Goal: Ask a question

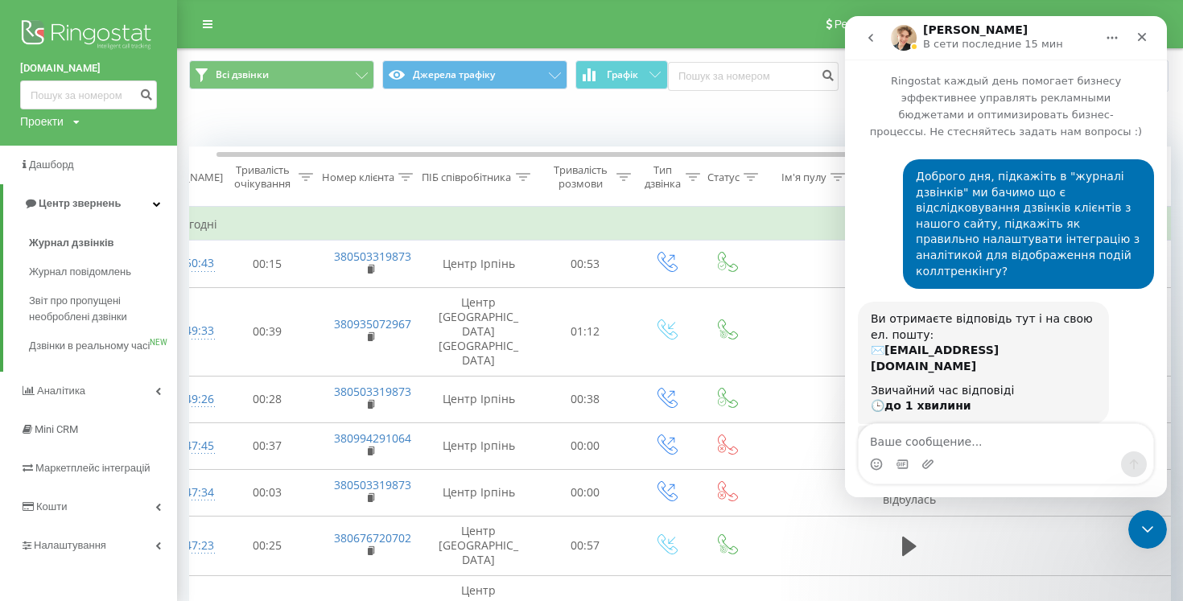
scroll to position [2, 0]
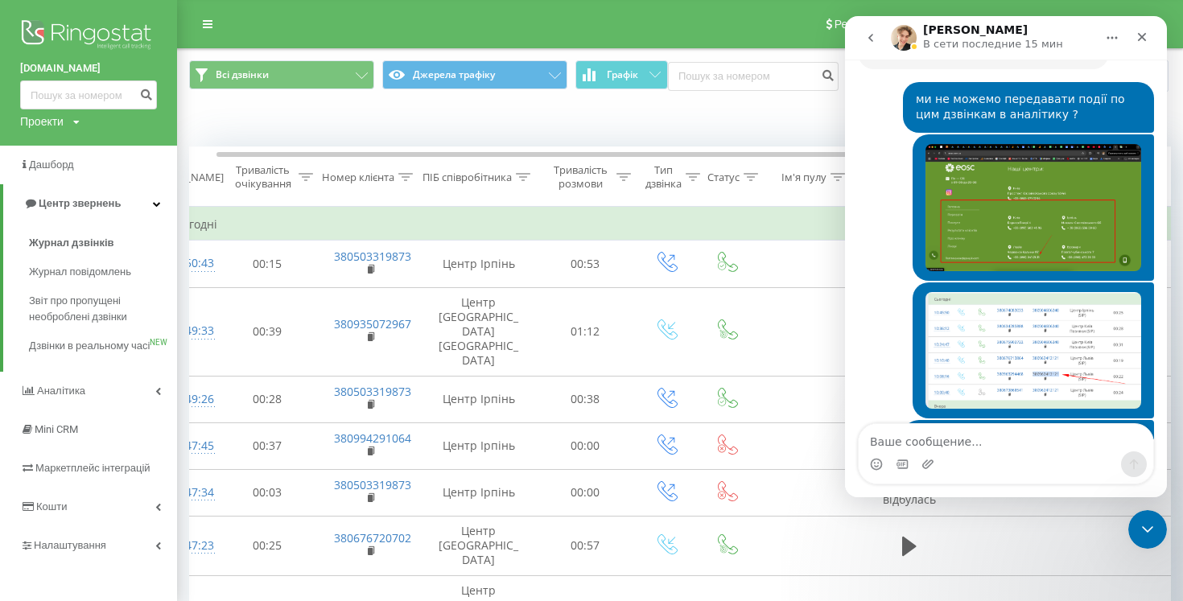
click at [858, 30] on button "go back" at bounding box center [871, 38] width 31 height 31
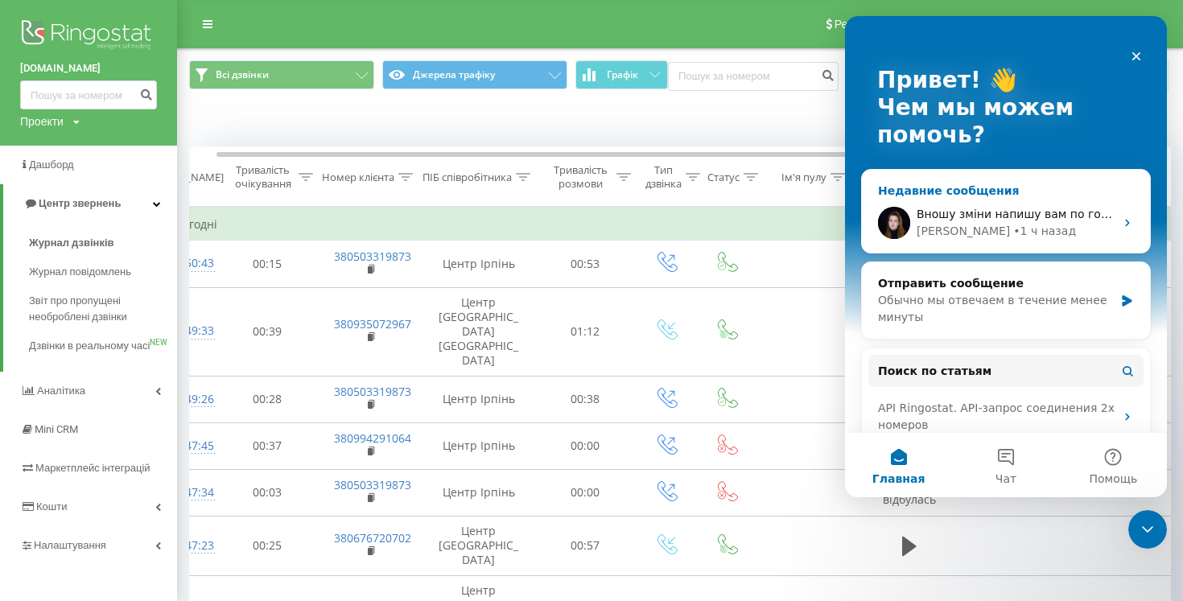
scroll to position [0, 0]
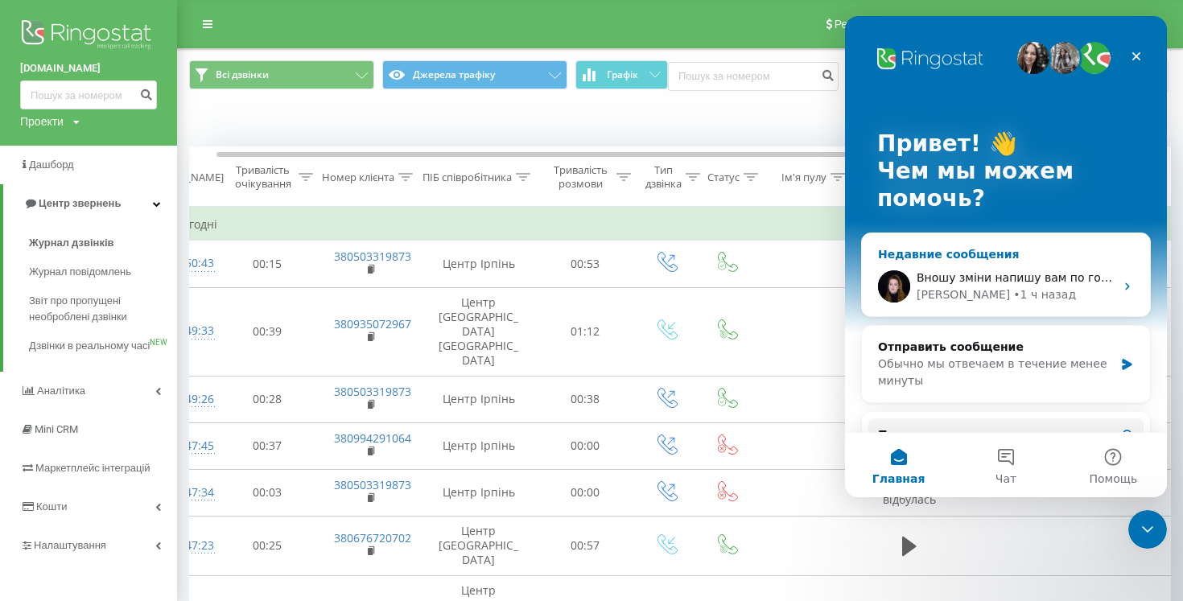
click at [1084, 281] on span "Вношу зміни напишу вам по готовності🙏" at bounding box center [1041, 277] width 248 height 13
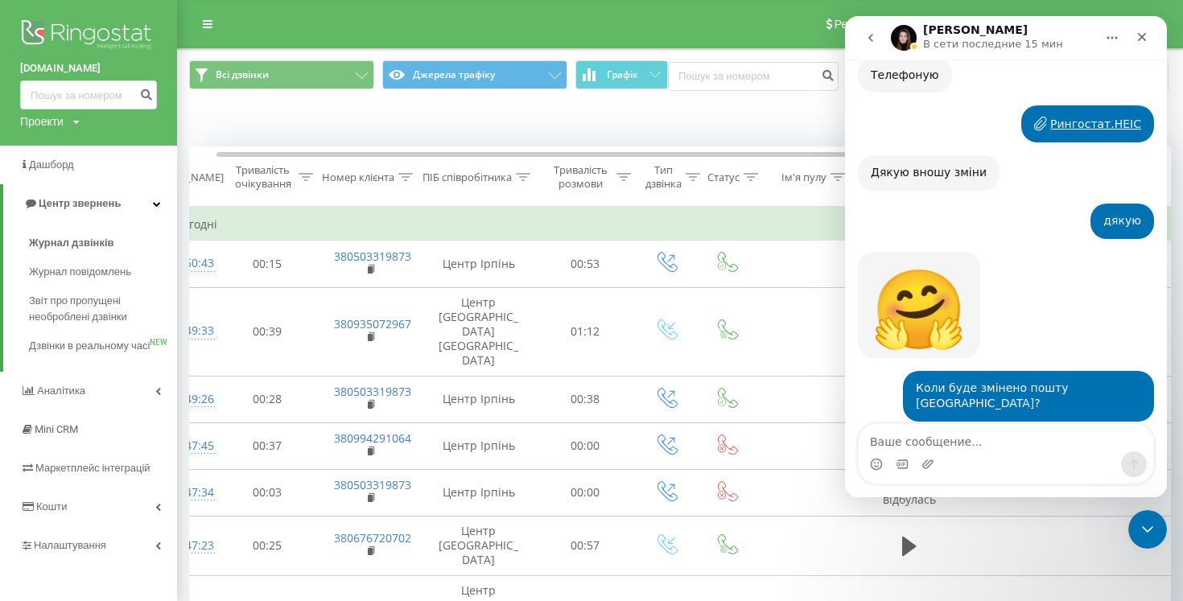
scroll to position [2115, 0]
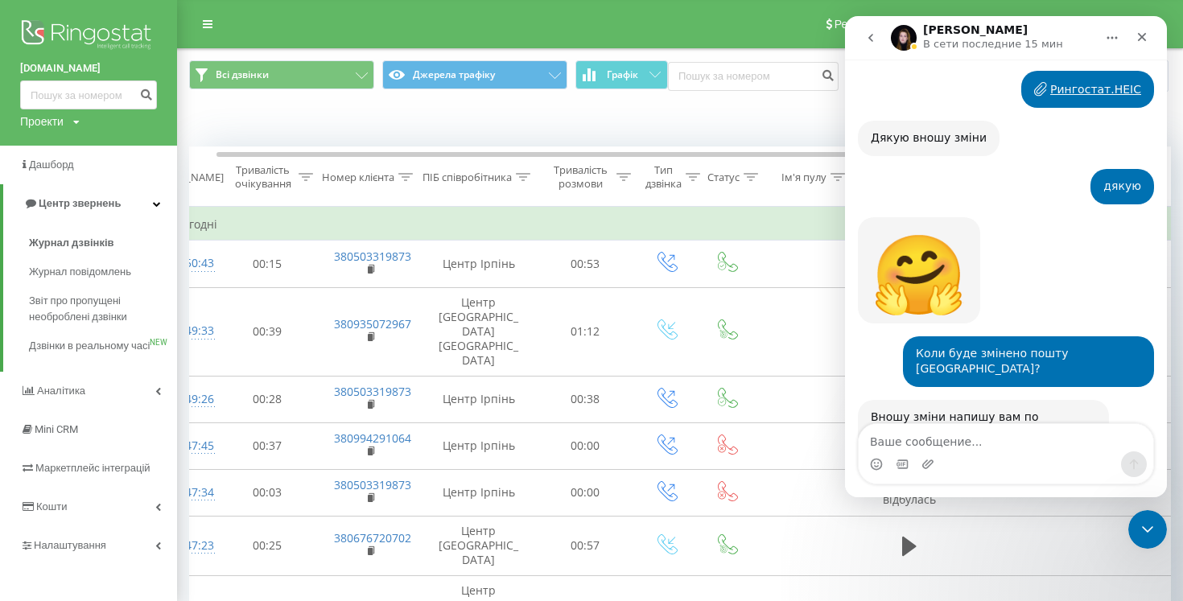
click at [873, 44] on button "go back" at bounding box center [871, 38] width 31 height 31
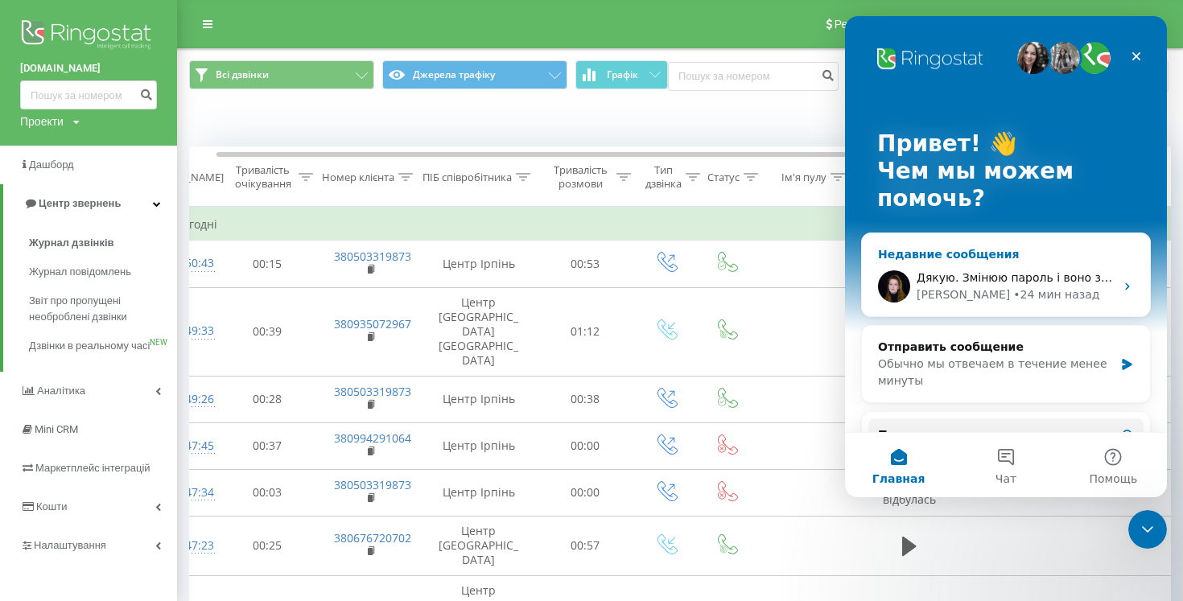
click at [1054, 272] on span "Дякую. Змінюю пароль і воно зависає і нічого все" at bounding box center [1064, 277] width 295 height 13
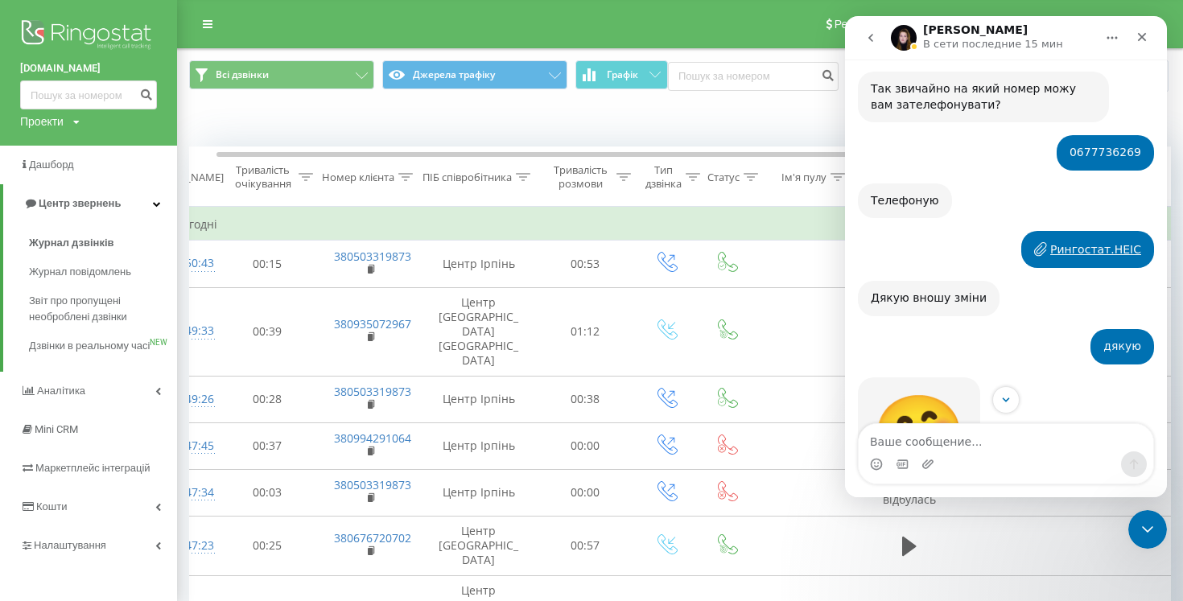
scroll to position [2115, 0]
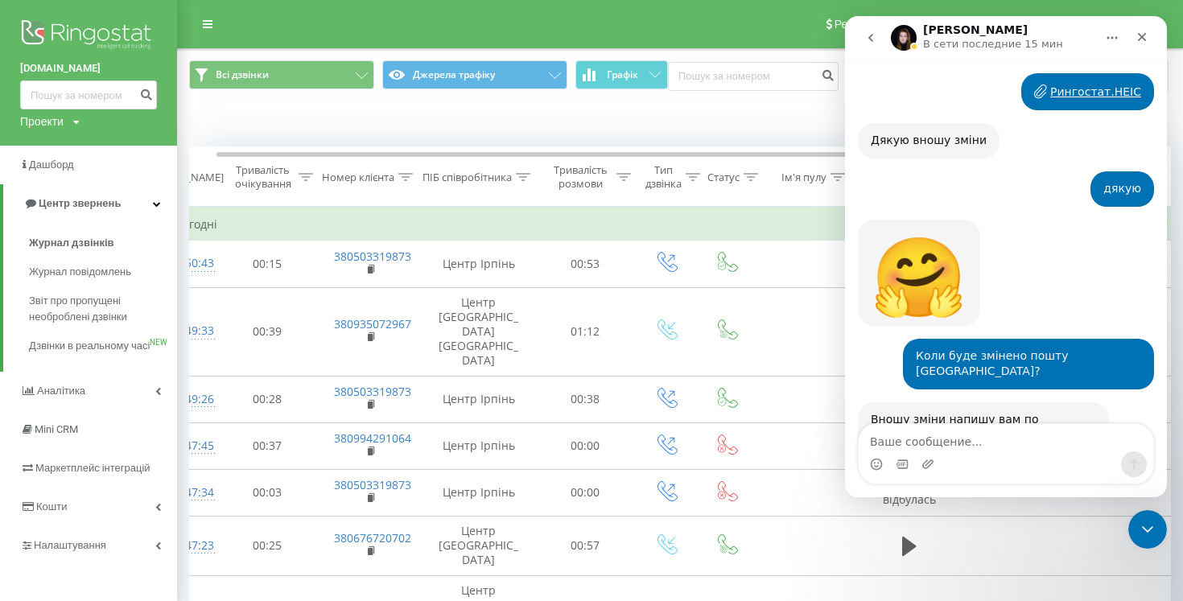
click at [869, 39] on icon "go back" at bounding box center [871, 37] width 13 height 13
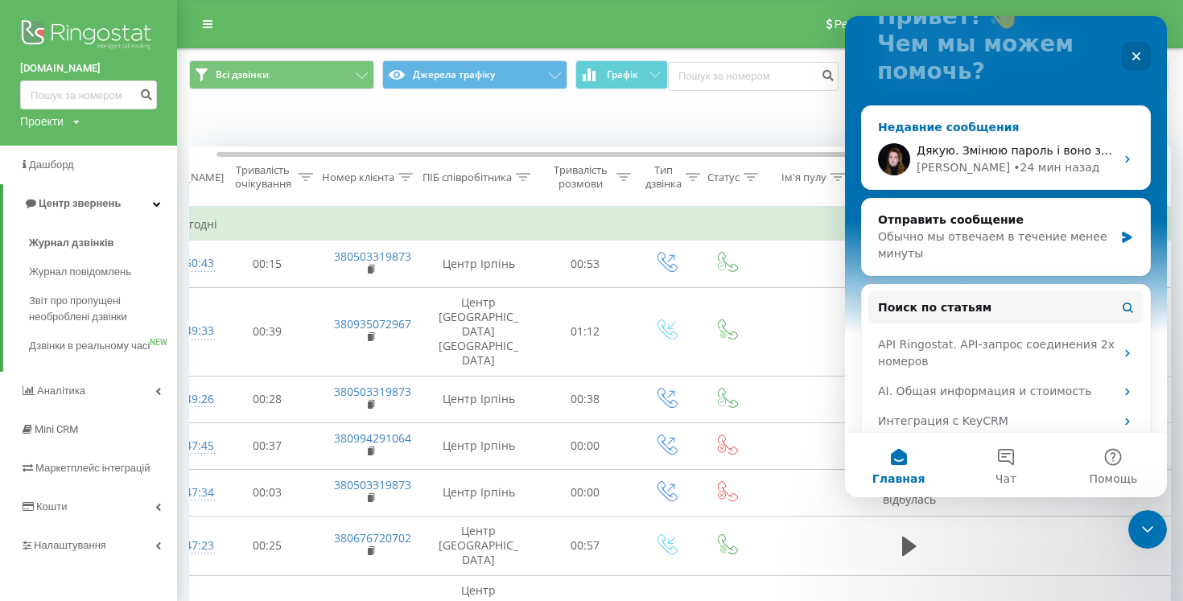
scroll to position [129, 0]
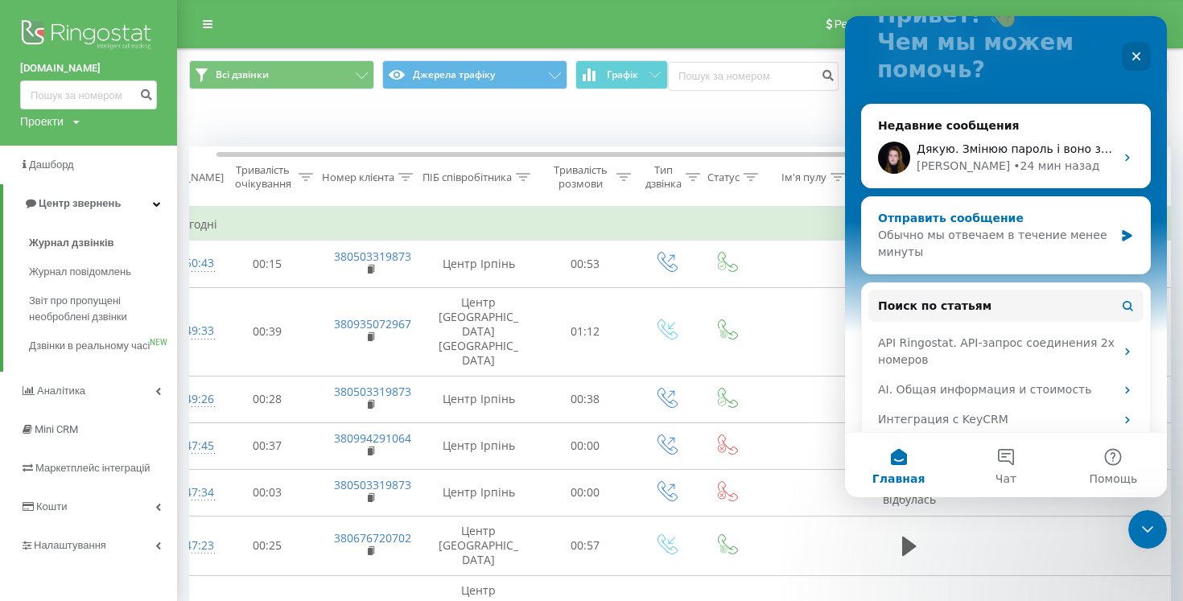
click at [997, 256] on div "Обычно мы отвечаем в течение менее минуты" at bounding box center [996, 244] width 236 height 34
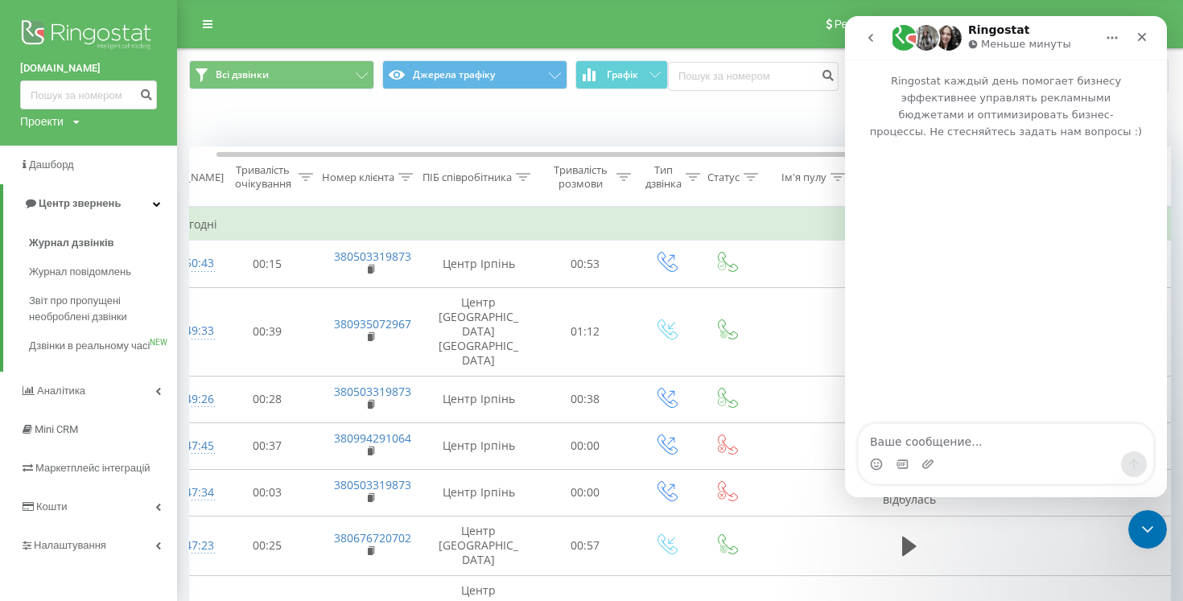
click at [865, 34] on icon "go back" at bounding box center [871, 37] width 13 height 13
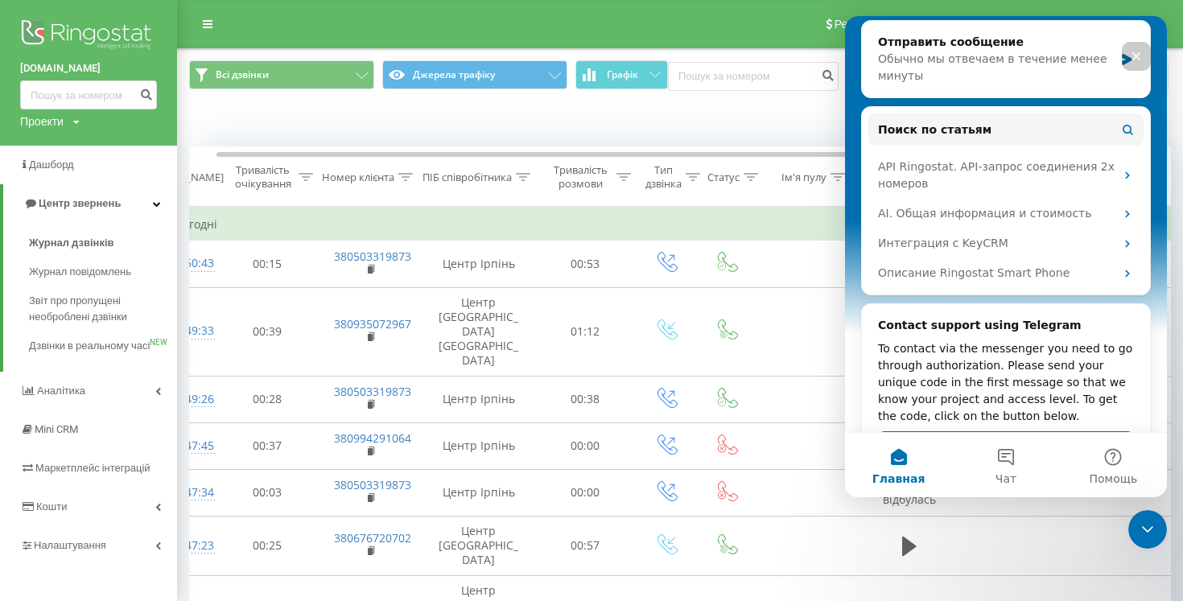
scroll to position [310, 0]
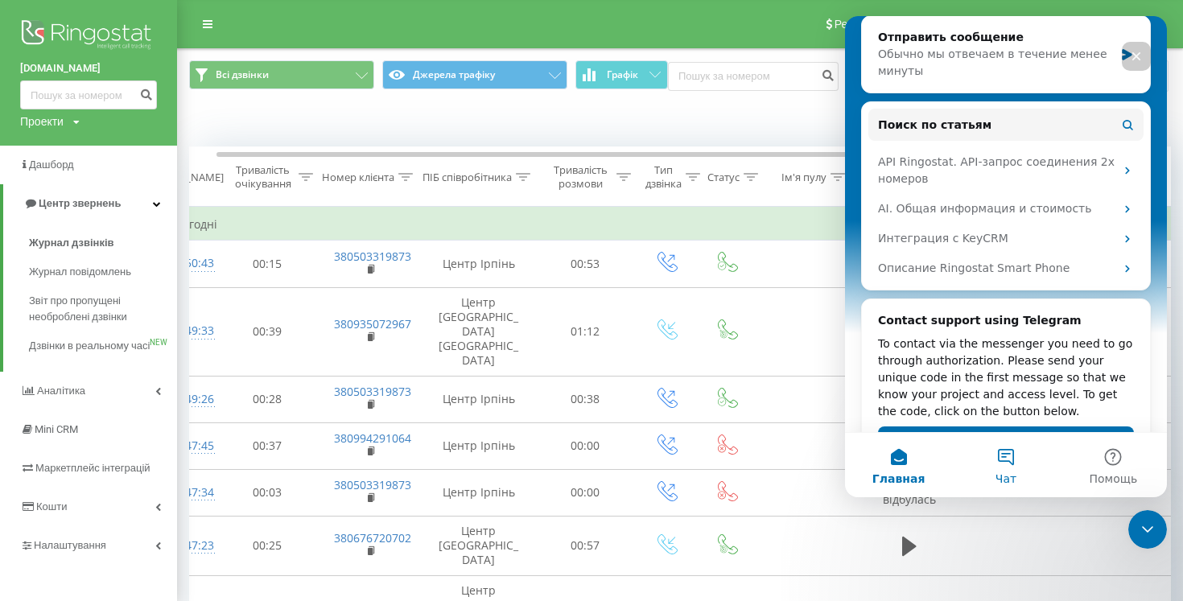
click at [1013, 464] on button "Чат" at bounding box center [1005, 465] width 107 height 64
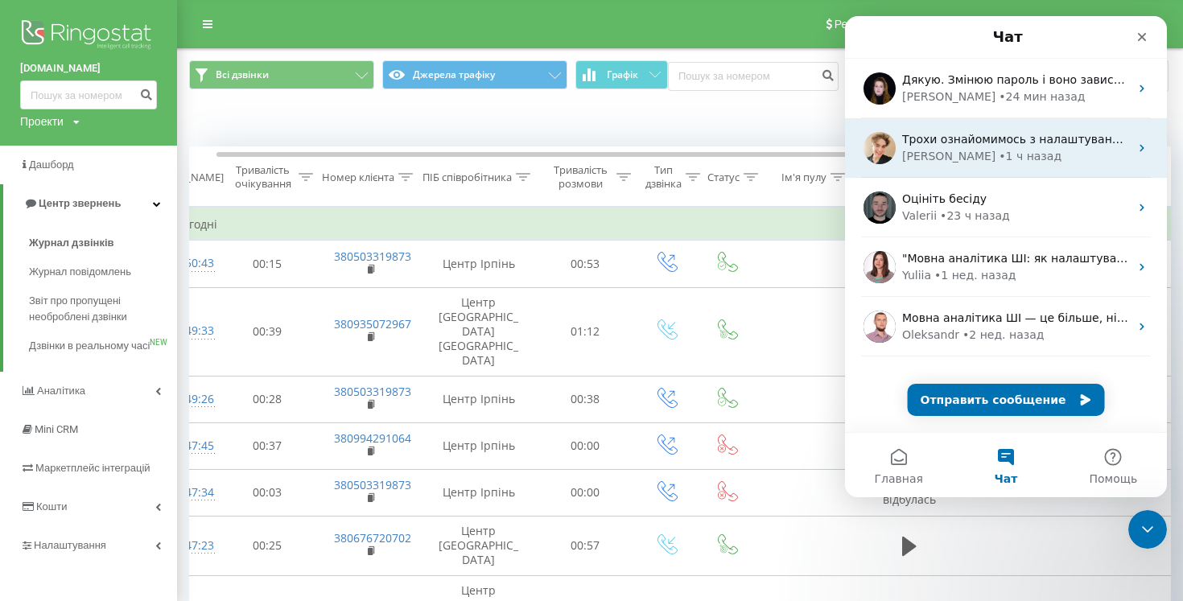
click at [1051, 146] on div "Трохи ознайомимось з налаштуваннями та напишемо по результату" at bounding box center [1015, 139] width 227 height 17
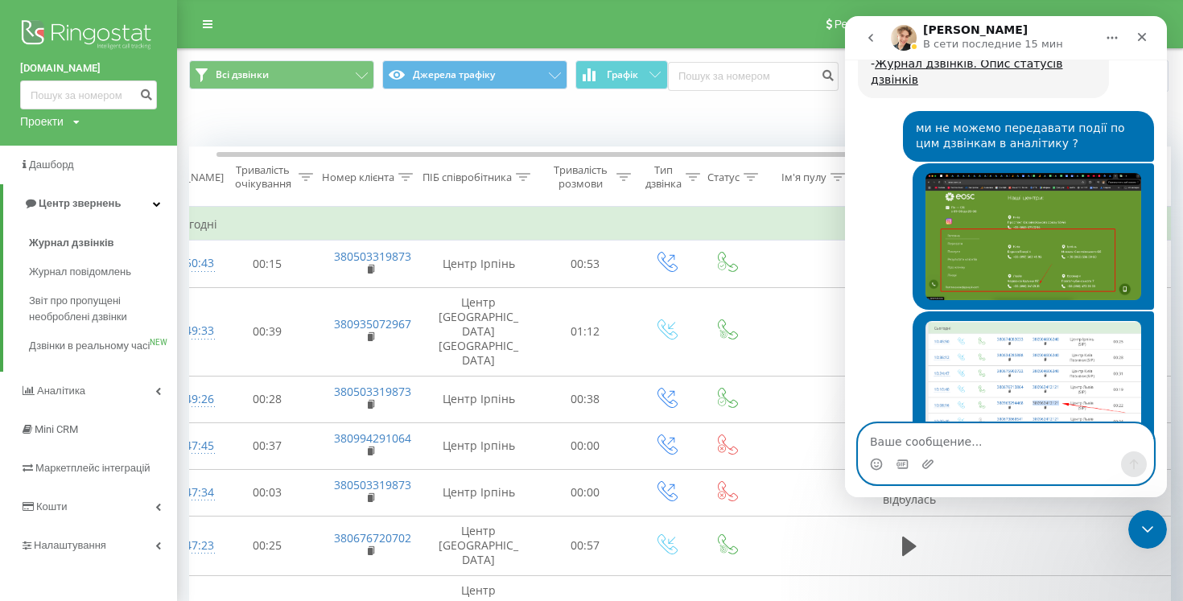
scroll to position [2279, 0]
click at [870, 47] on button "go back" at bounding box center [871, 38] width 31 height 31
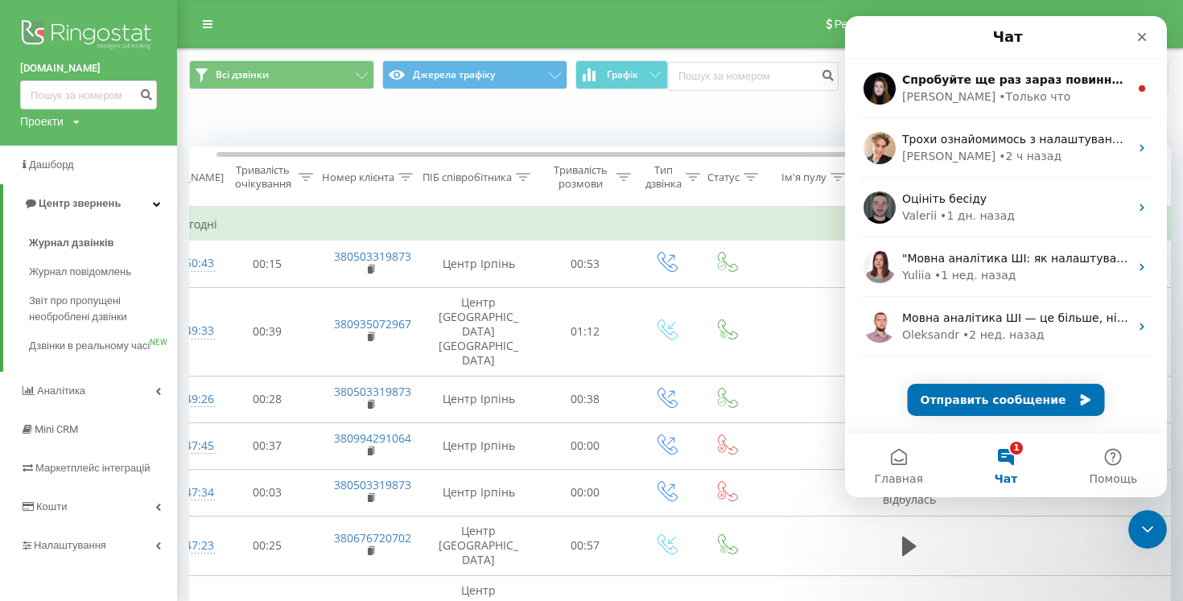
scroll to position [0, 0]
